Goal: Use online tool/utility: Utilize a website feature to perform a specific function

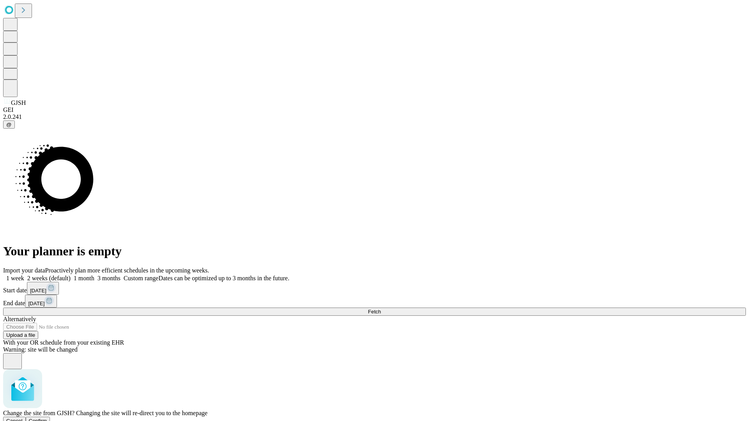
click at [47, 418] on span "Confirm" at bounding box center [38, 421] width 18 height 6
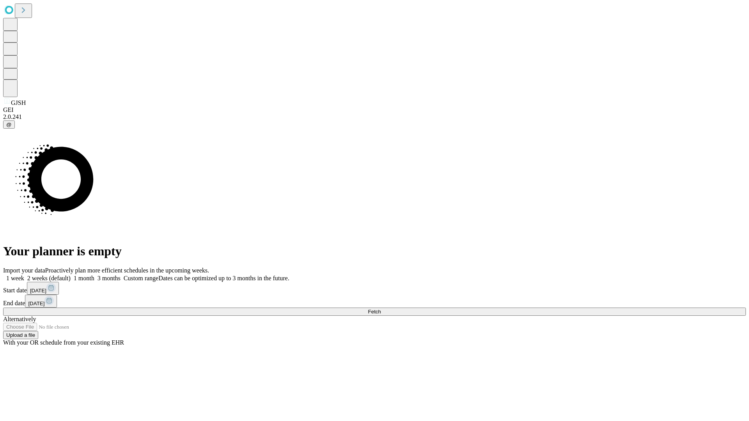
click at [24, 275] on label "1 week" at bounding box center [13, 278] width 21 height 7
click at [381, 309] on span "Fetch" at bounding box center [374, 312] width 13 height 6
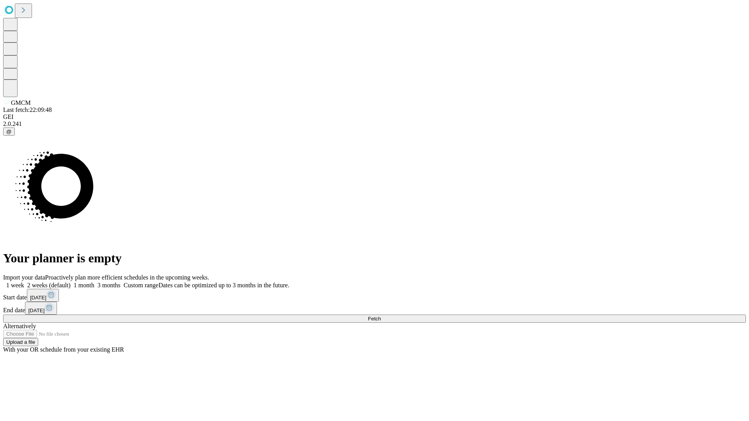
click at [381, 316] on span "Fetch" at bounding box center [374, 319] width 13 height 6
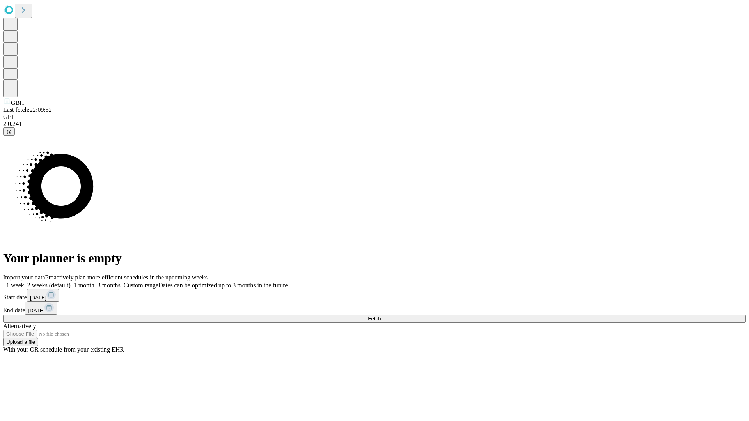
click at [24, 282] on label "1 week" at bounding box center [13, 285] width 21 height 7
click at [381, 316] on span "Fetch" at bounding box center [374, 319] width 13 height 6
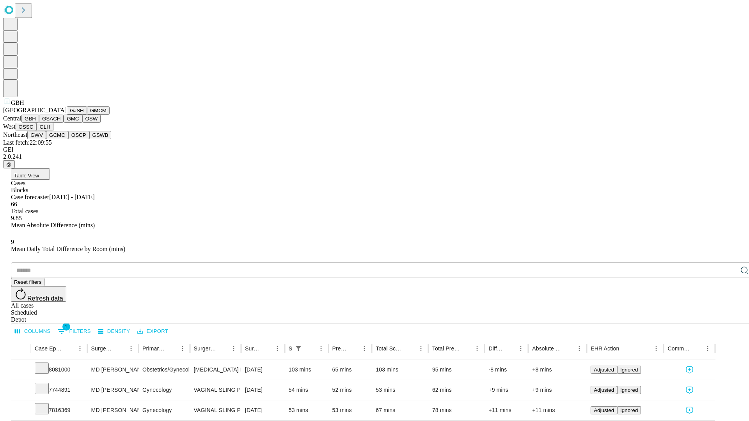
click at [60, 123] on button "GSACH" at bounding box center [51, 119] width 25 height 8
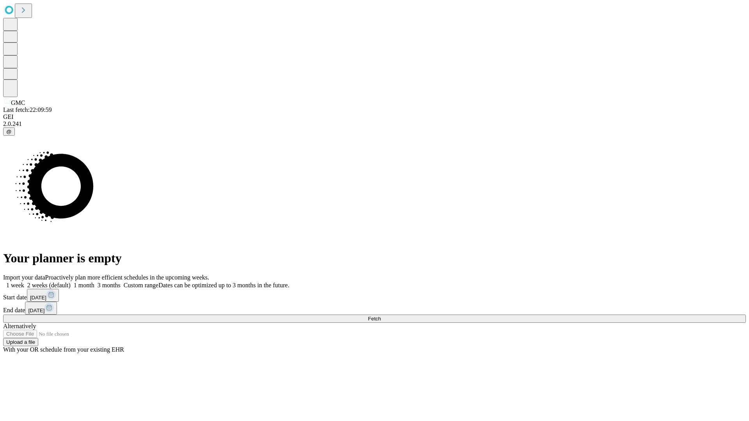
click at [24, 282] on label "1 week" at bounding box center [13, 285] width 21 height 7
click at [381, 316] on span "Fetch" at bounding box center [374, 319] width 13 height 6
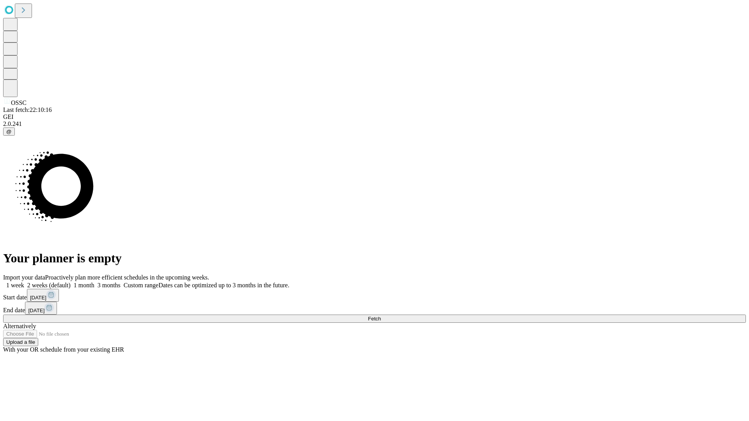
click at [24, 282] on label "1 week" at bounding box center [13, 285] width 21 height 7
click at [381, 316] on span "Fetch" at bounding box center [374, 319] width 13 height 6
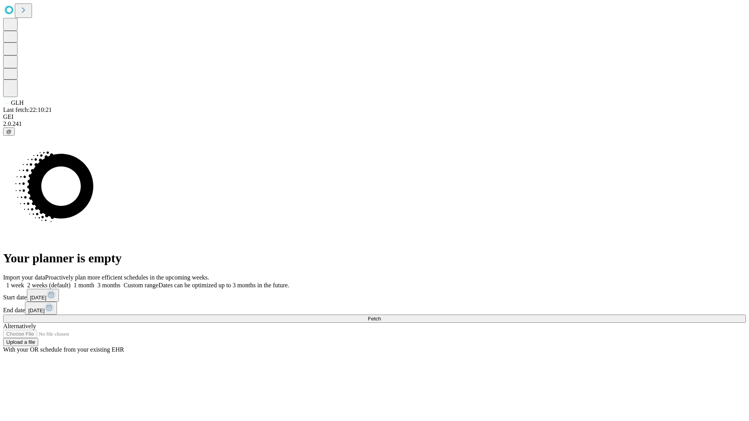
click at [24, 282] on label "1 week" at bounding box center [13, 285] width 21 height 7
click at [381, 316] on span "Fetch" at bounding box center [374, 319] width 13 height 6
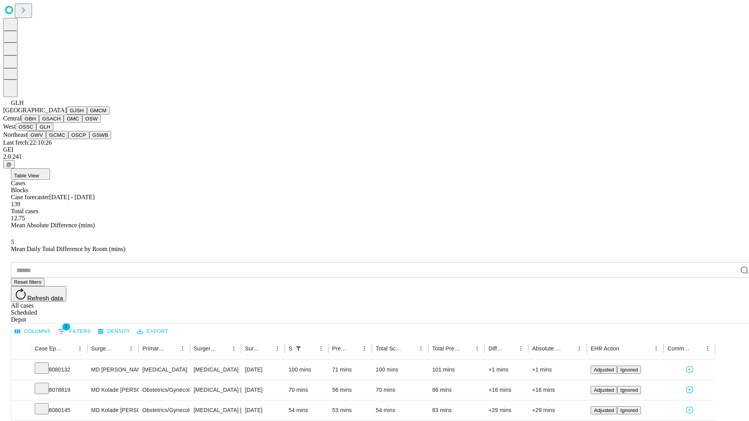
click at [46, 139] on button "GWV" at bounding box center [36, 135] width 19 height 8
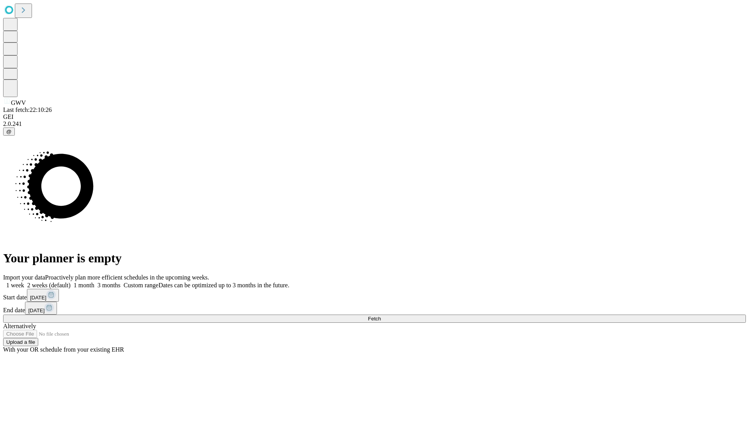
click at [24, 282] on label "1 week" at bounding box center [13, 285] width 21 height 7
click at [381, 316] on span "Fetch" at bounding box center [374, 319] width 13 height 6
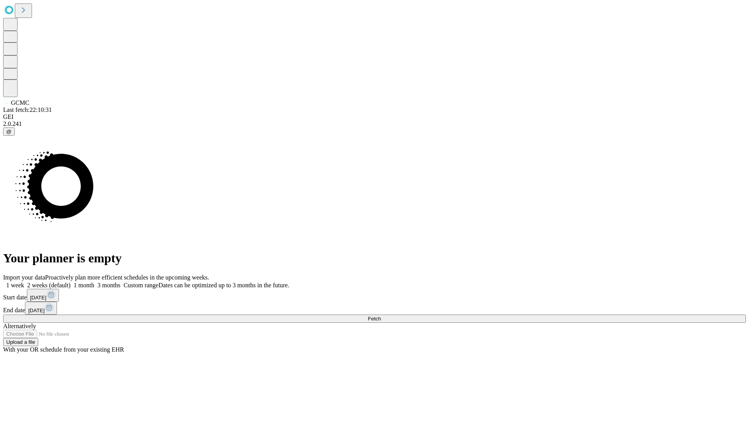
click at [24, 282] on label "1 week" at bounding box center [13, 285] width 21 height 7
click at [381, 316] on span "Fetch" at bounding box center [374, 319] width 13 height 6
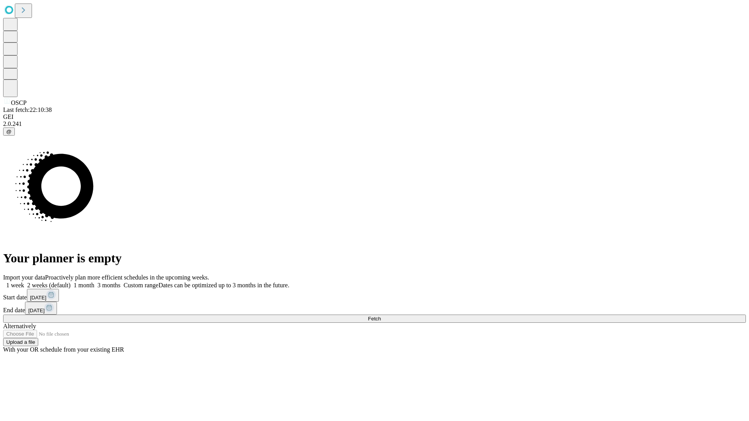
click at [24, 282] on label "1 week" at bounding box center [13, 285] width 21 height 7
click at [381, 316] on span "Fetch" at bounding box center [374, 319] width 13 height 6
